Goal: Task Accomplishment & Management: Manage account settings

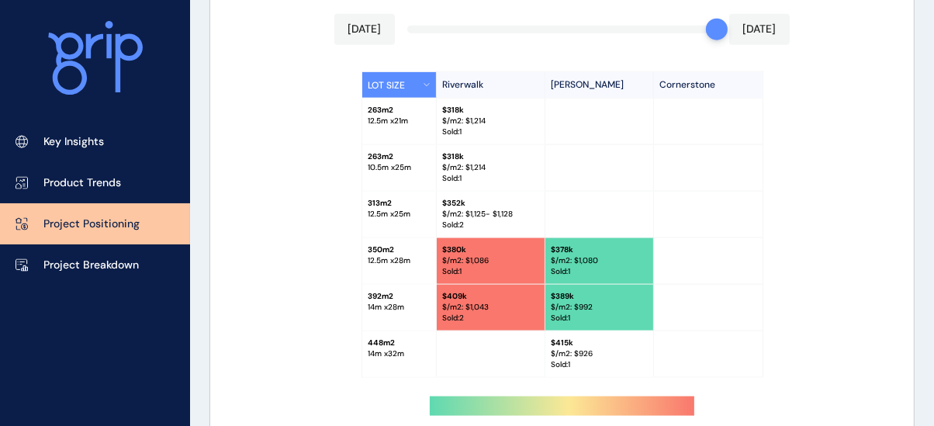
scroll to position [1591, 0]
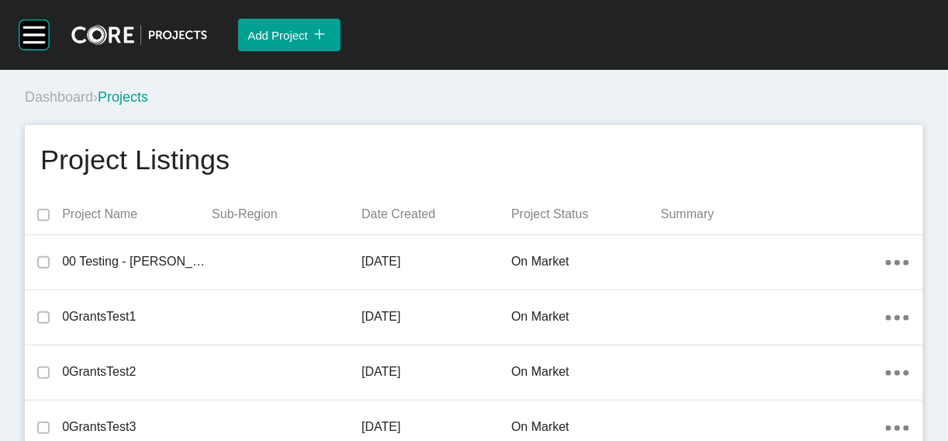
click at [653, 107] on div "Dashboard › Projects" at bounding box center [477, 97] width 905 height 19
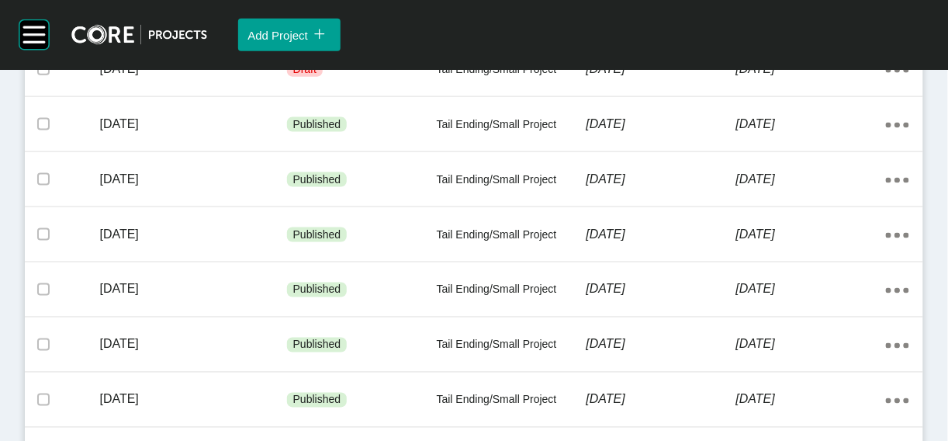
scroll to position [448, 0]
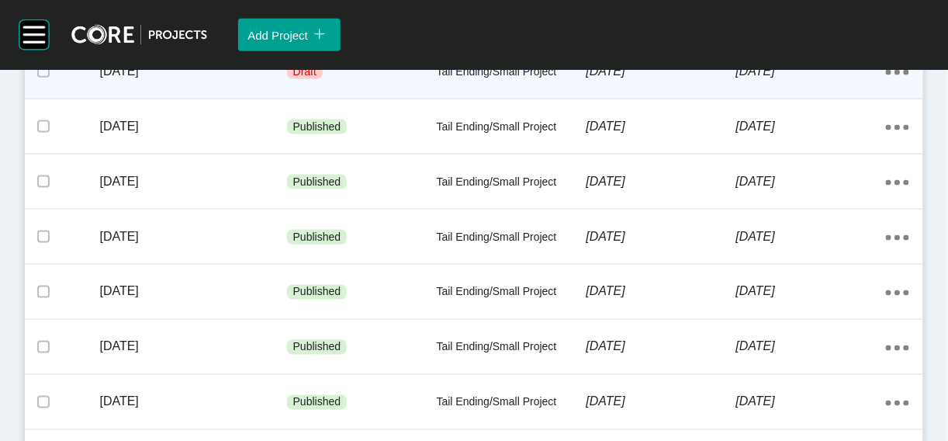
click at [666, 95] on div "8 August 2025" at bounding box center [662, 71] width 150 height 48
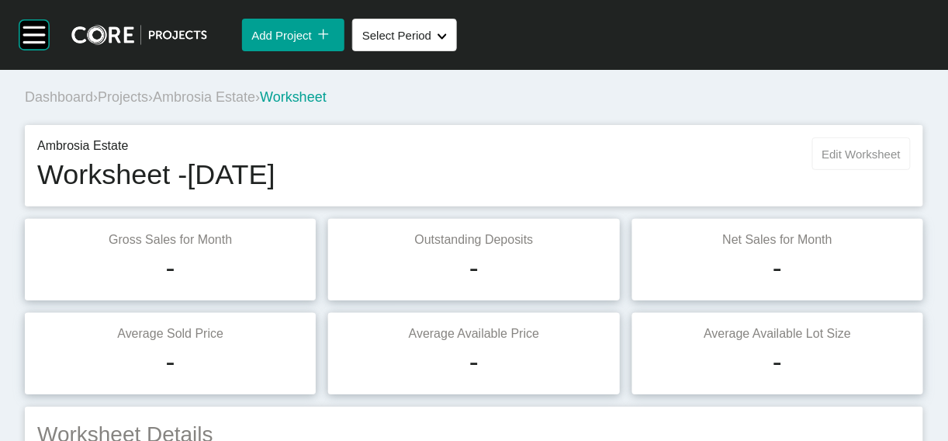
click at [812, 170] on button "Edit Worksheet" at bounding box center [861, 153] width 99 height 33
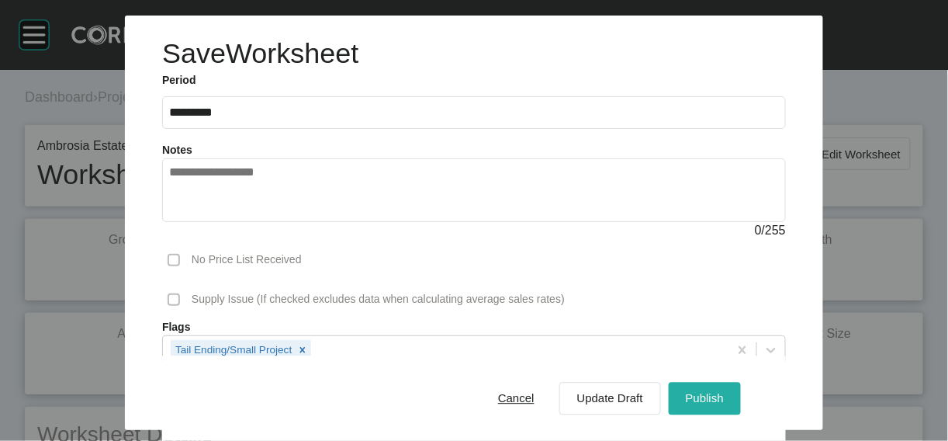
click at [724, 392] on span "Publish" at bounding box center [705, 398] width 38 height 13
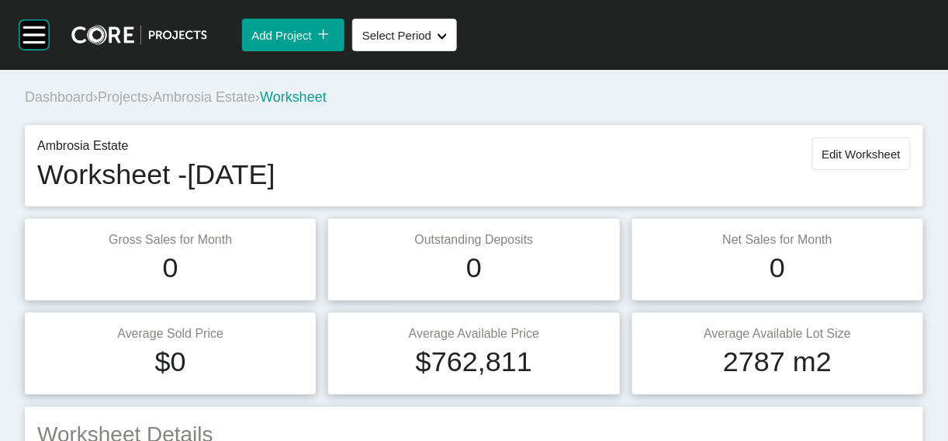
click at [822, 161] on span "Edit Worksheet" at bounding box center [861, 153] width 78 height 13
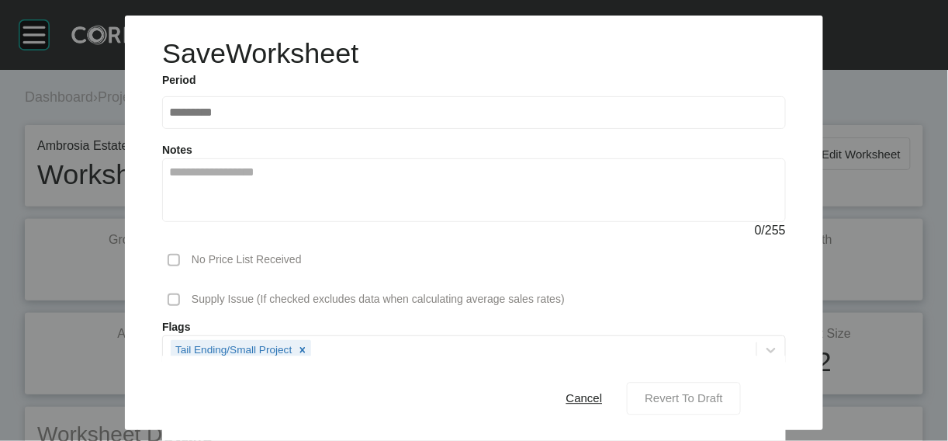
click at [711, 392] on span "Revert To Draft" at bounding box center [684, 398] width 78 height 13
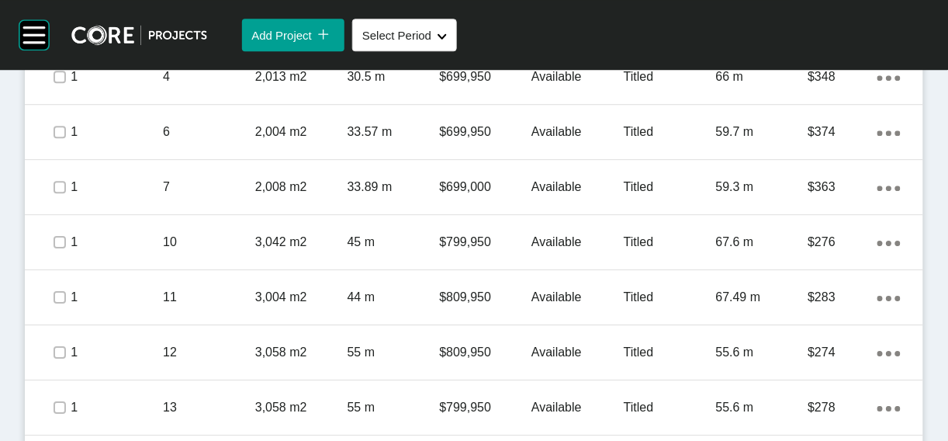
scroll to position [1055, 0]
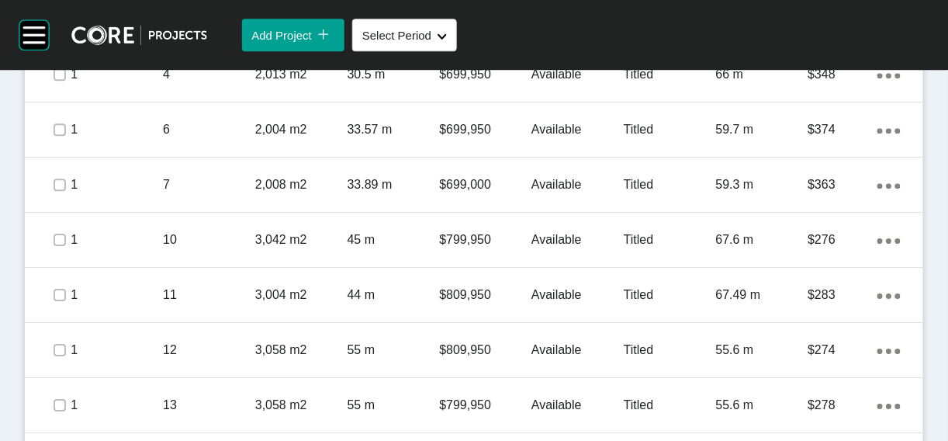
click at [66, 26] on label at bounding box center [60, 19] width 12 height 12
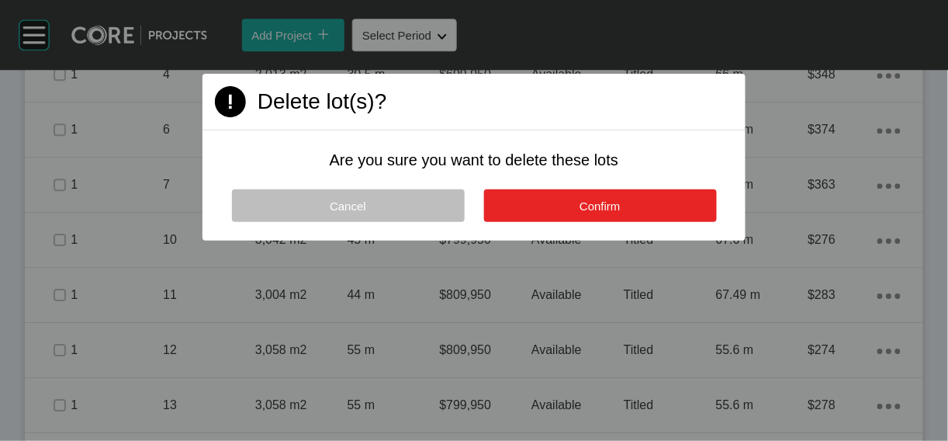
click at [643, 222] on button "Confirm" at bounding box center [600, 205] width 233 height 33
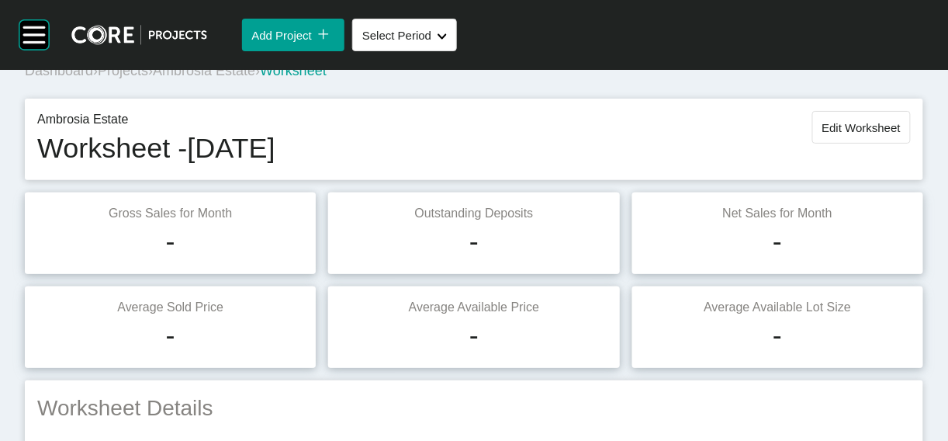
scroll to position [33, 0]
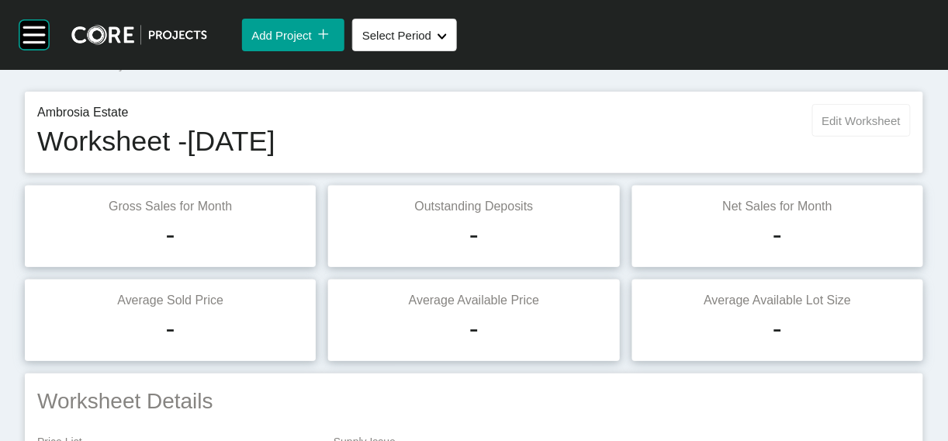
click at [867, 127] on span "Edit Worksheet" at bounding box center [861, 120] width 78 height 13
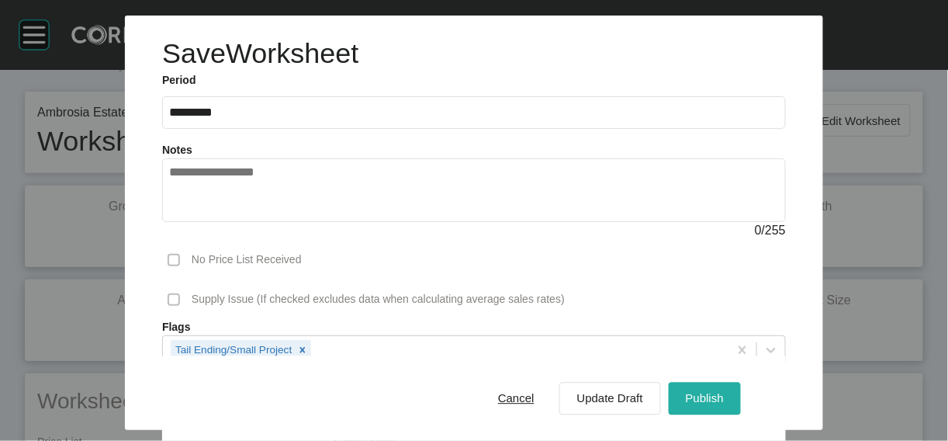
click at [724, 392] on span "Publish" at bounding box center [705, 398] width 38 height 13
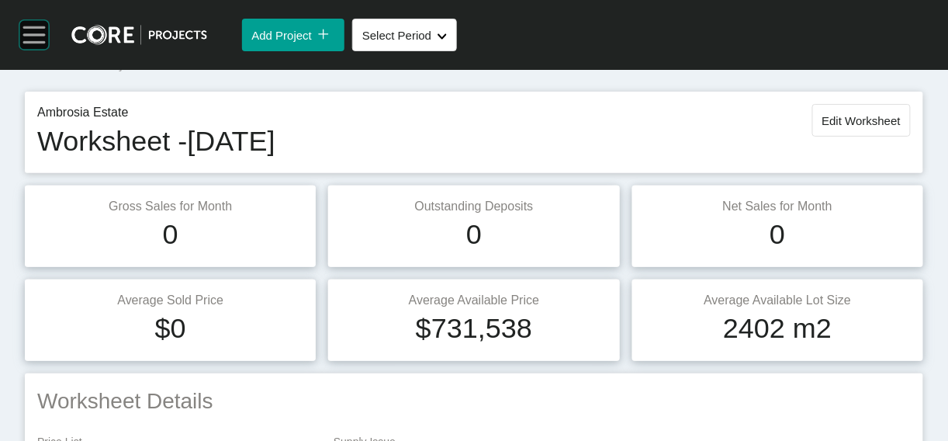
click at [43, 36] on rect at bounding box center [34, 35] width 22 height 2
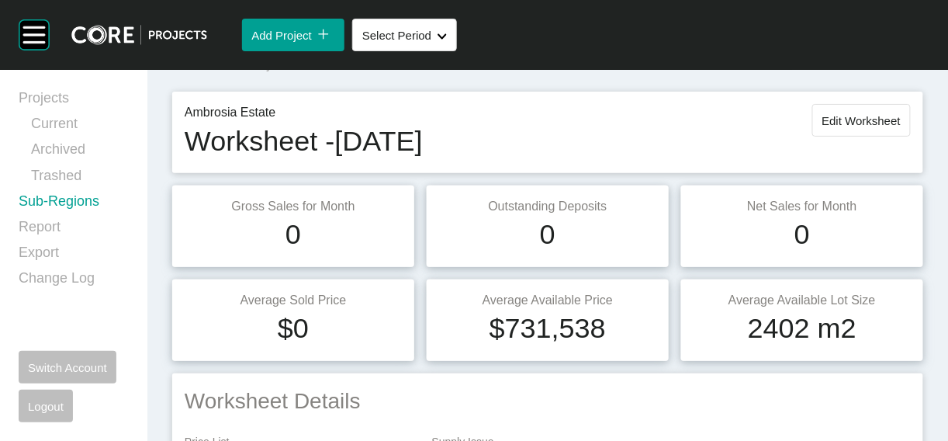
click at [84, 217] on link "Sub-Regions" at bounding box center [74, 205] width 110 height 26
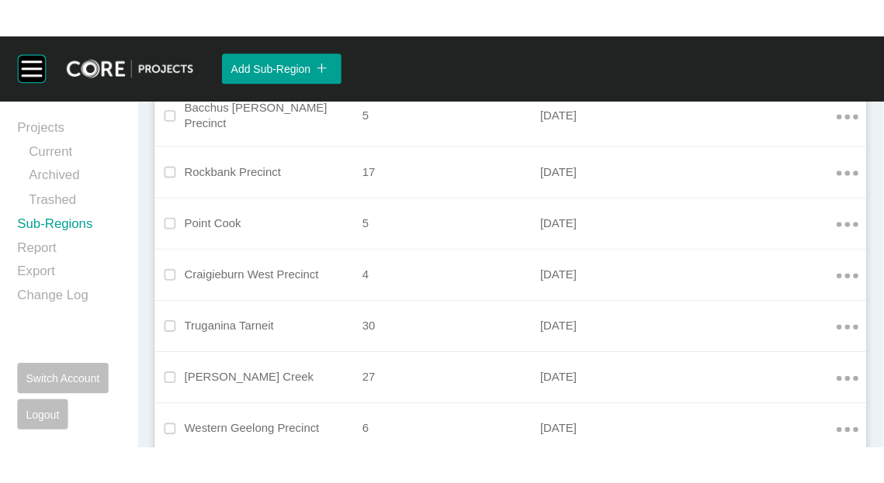
scroll to position [2165, 0]
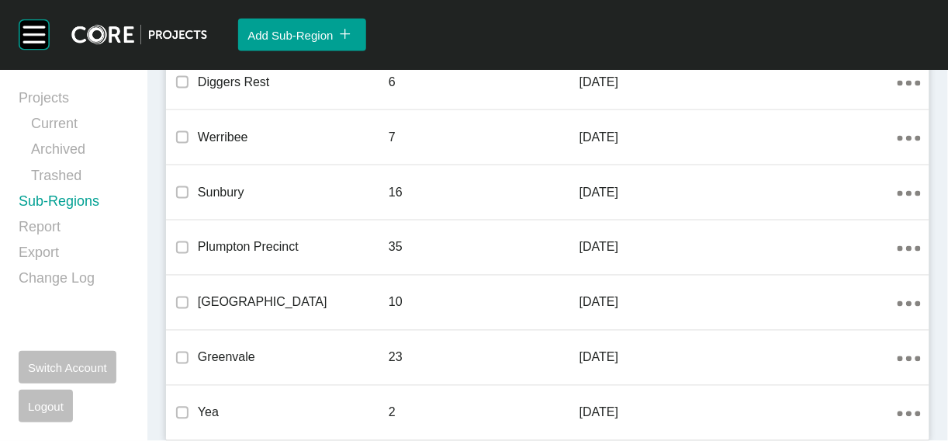
click at [835, 230] on link "Edit" at bounding box center [821, 220] width 42 height 23
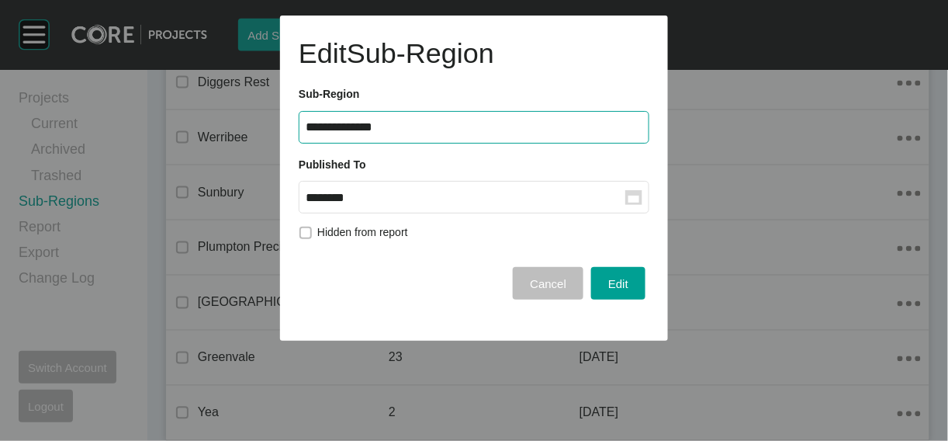
click at [504, 204] on input "********" at bounding box center [466, 197] width 320 height 13
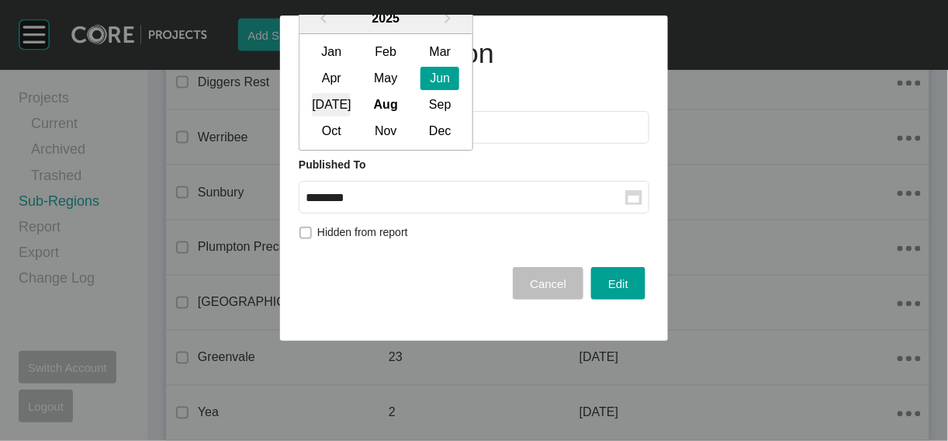
click at [334, 117] on div "[DATE]" at bounding box center [331, 105] width 39 height 23
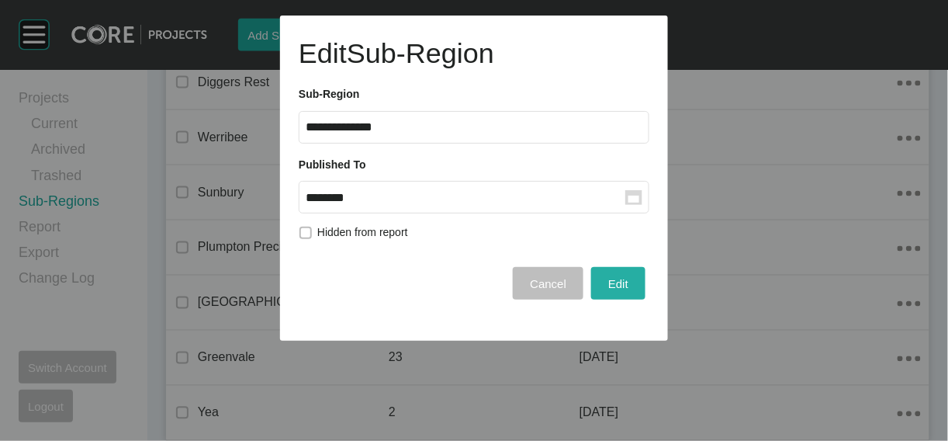
click at [618, 294] on div "Edit" at bounding box center [618, 283] width 28 height 21
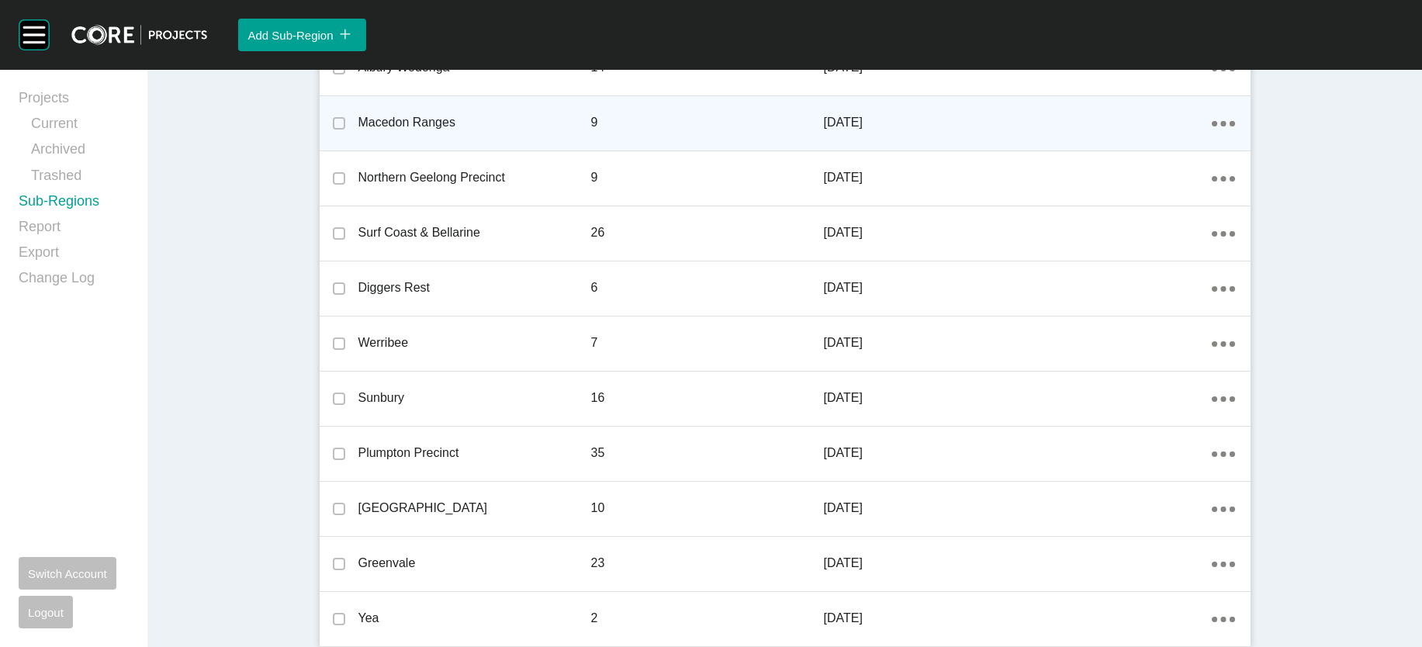
scroll to position [2150, 0]
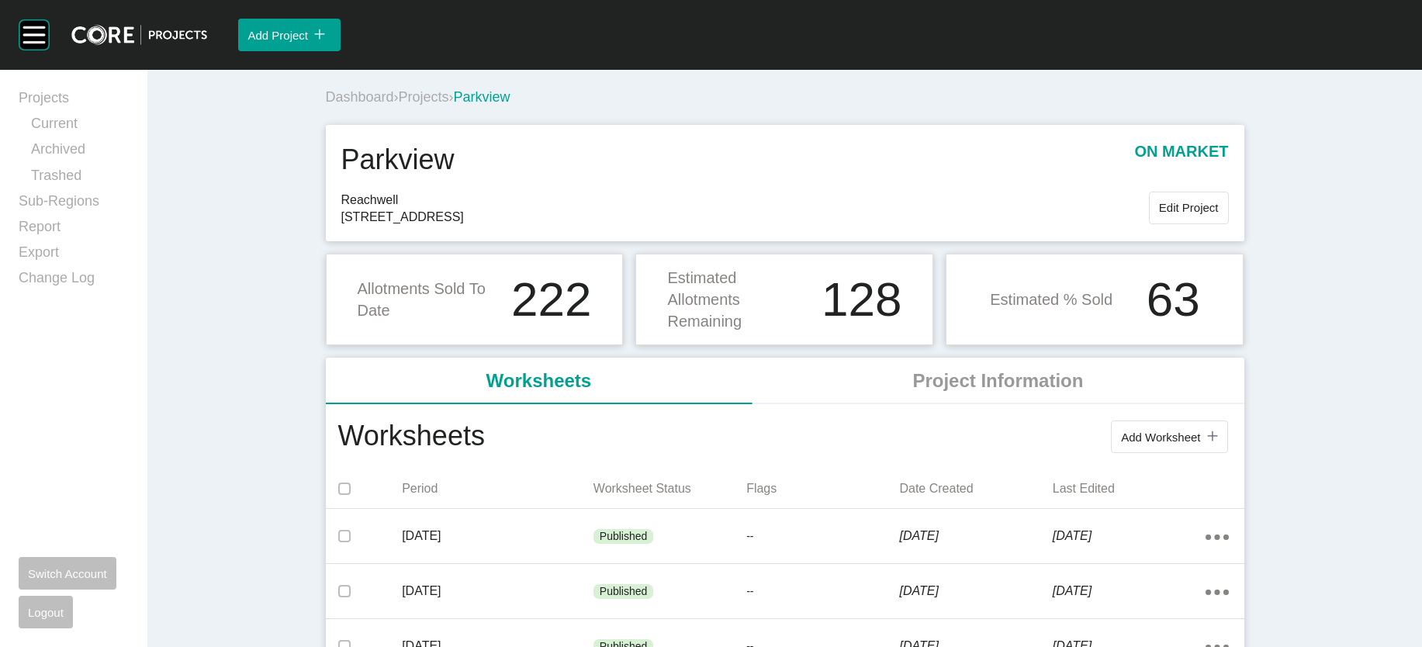
click at [94, 132] on link "Current" at bounding box center [80, 127] width 98 height 26
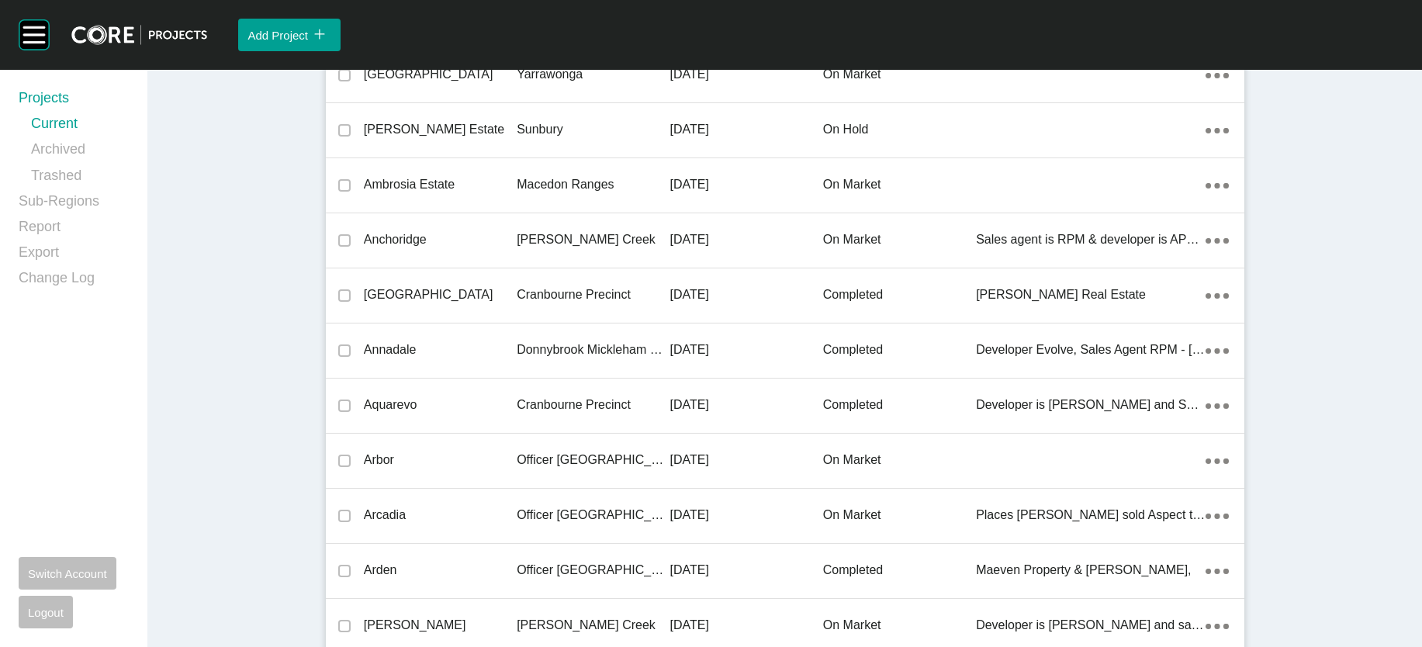
scroll to position [12903, 0]
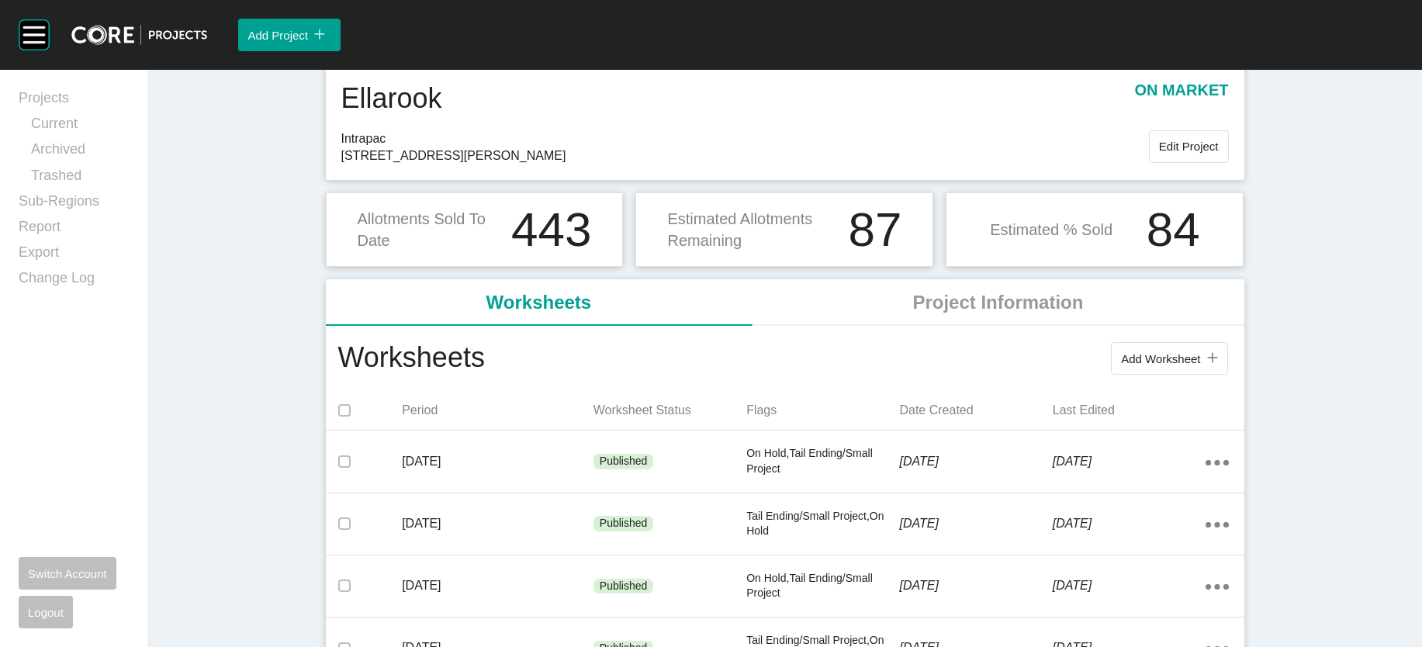
scroll to position [54, 0]
